Goal: Information Seeking & Learning: Learn about a topic

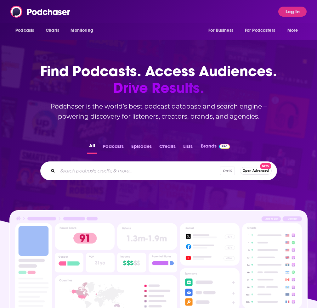
click at [99, 172] on input "Search podcasts, credits, & more..." at bounding box center [139, 171] width 162 height 10
type input "please explain"
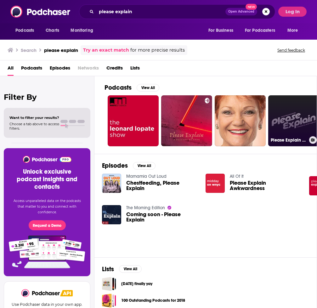
click at [290, 121] on link "Please Explain with [PERSON_NAME]" at bounding box center [293, 120] width 51 height 51
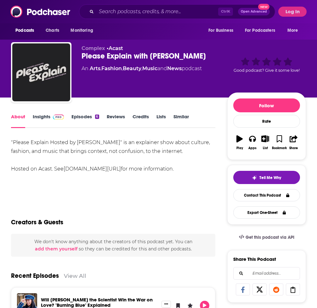
click at [41, 115] on link "Insights" at bounding box center [48, 120] width 31 height 14
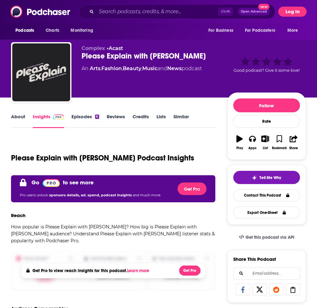
click at [292, 11] on button "Log In" at bounding box center [292, 12] width 28 height 10
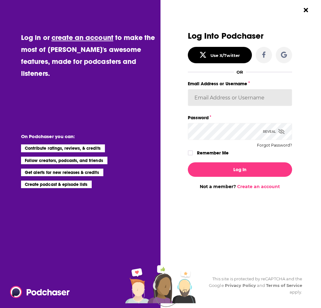
click at [209, 98] on input "Email Address or Username" at bounding box center [240, 97] width 104 height 17
type input "BrettLarson"
click at [191, 153] on icon "Dialog" at bounding box center [191, 153] width 4 height 3
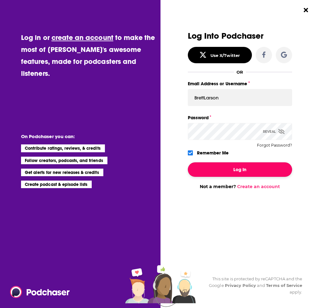
click at [266, 168] on button "Log In" at bounding box center [240, 169] width 104 height 14
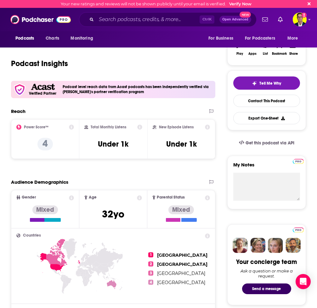
scroll to position [63, 0]
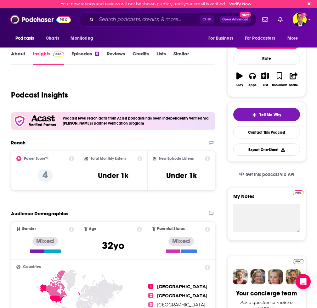
click at [72, 158] on icon at bounding box center [71, 158] width 5 height 5
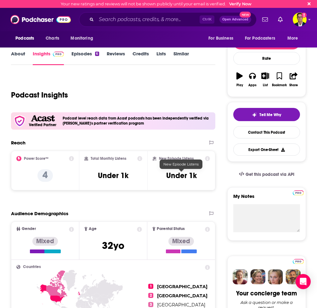
scroll to position [0, 0]
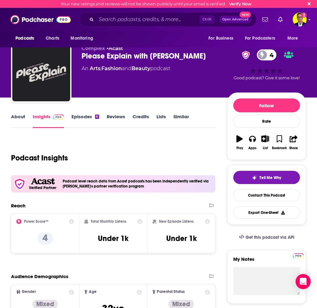
click at [116, 117] on link "Reviews" at bounding box center [116, 120] width 18 height 14
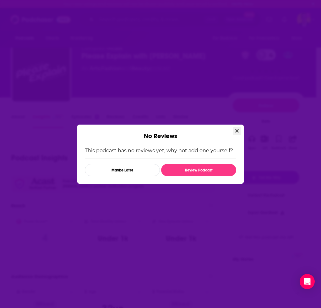
click at [238, 130] on icon "Close" at bounding box center [236, 130] width 3 height 3
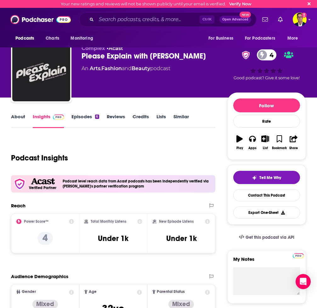
click at [142, 116] on link "Credits" at bounding box center [140, 120] width 16 height 14
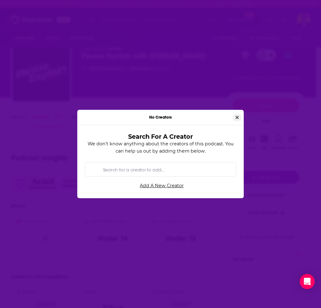
click at [237, 117] on icon "Close" at bounding box center [237, 117] width 3 height 3
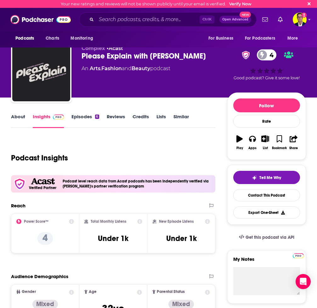
click at [16, 116] on link "About" at bounding box center [18, 120] width 14 height 14
